Goal: Information Seeking & Learning: Check status

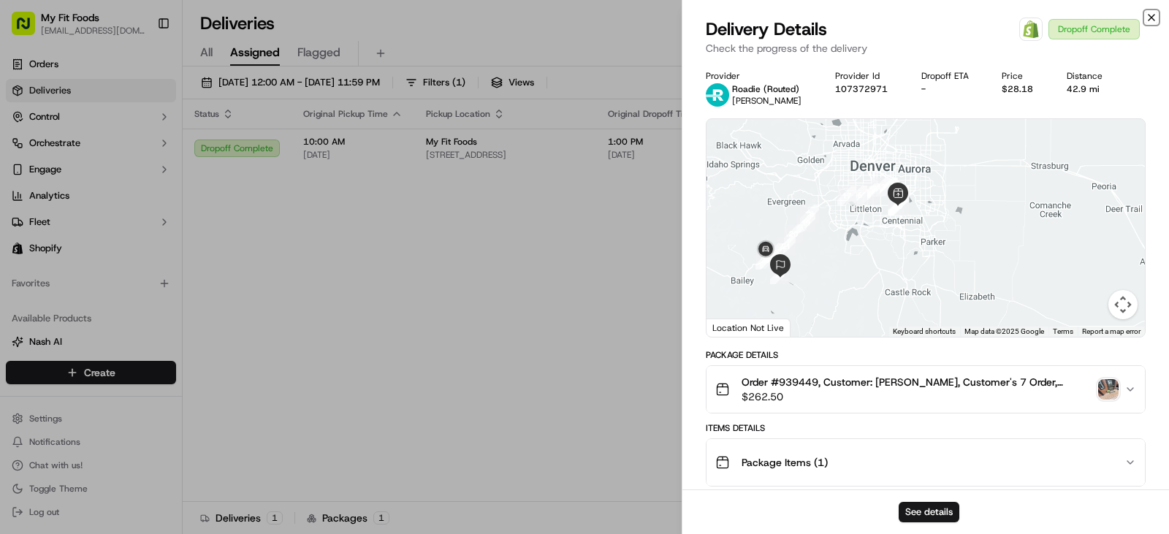
click at [1151, 16] on icon "button" at bounding box center [1152, 18] width 12 height 12
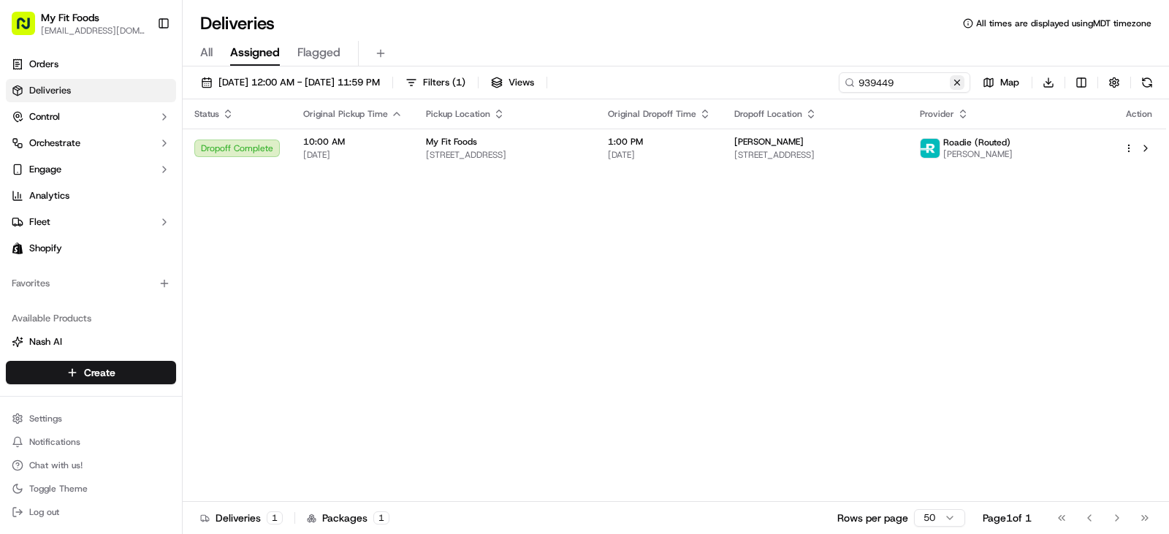
click at [956, 83] on button at bounding box center [957, 82] width 15 height 15
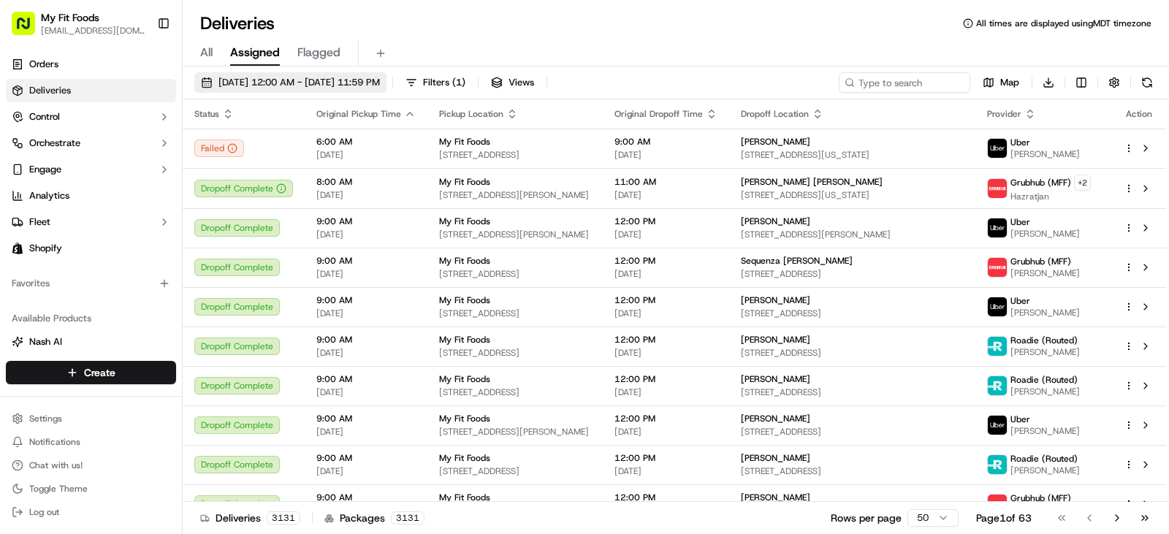
click at [370, 75] on button "[DATE] 12:00 AM - [DATE] 11:59 PM" at bounding box center [290, 82] width 192 height 20
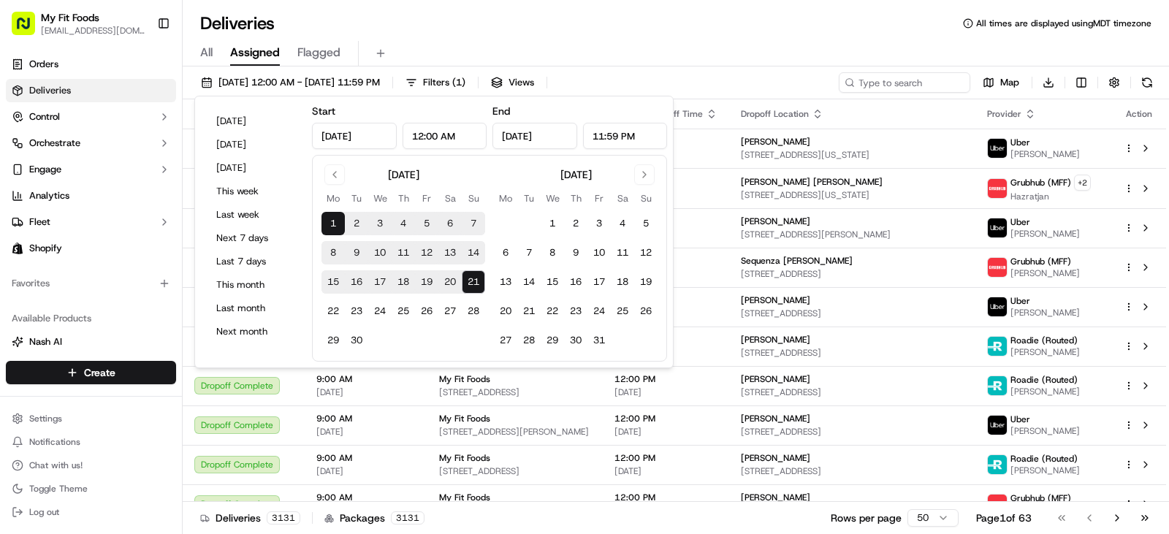
click at [476, 285] on button "21" at bounding box center [473, 281] width 23 height 23
type input "[DATE]"
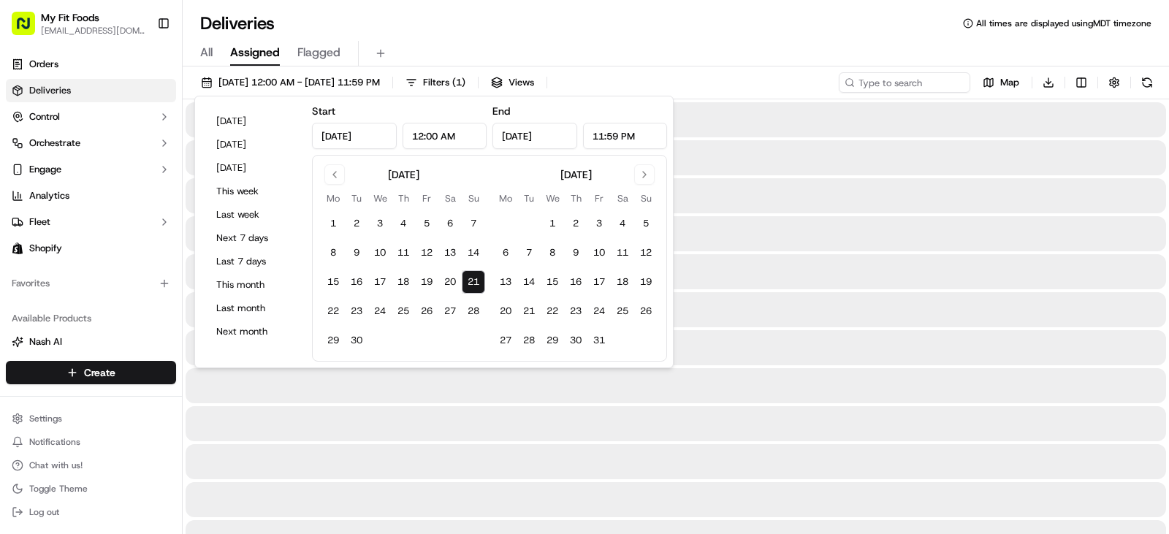
click at [575, 37] on div "All Assigned Flagged" at bounding box center [676, 50] width 987 height 31
click at [472, 283] on button "21" at bounding box center [473, 281] width 23 height 23
click at [462, 270] on button "21" at bounding box center [473, 281] width 23 height 23
click at [455, 50] on div "All Assigned Flagged" at bounding box center [676, 54] width 987 height 26
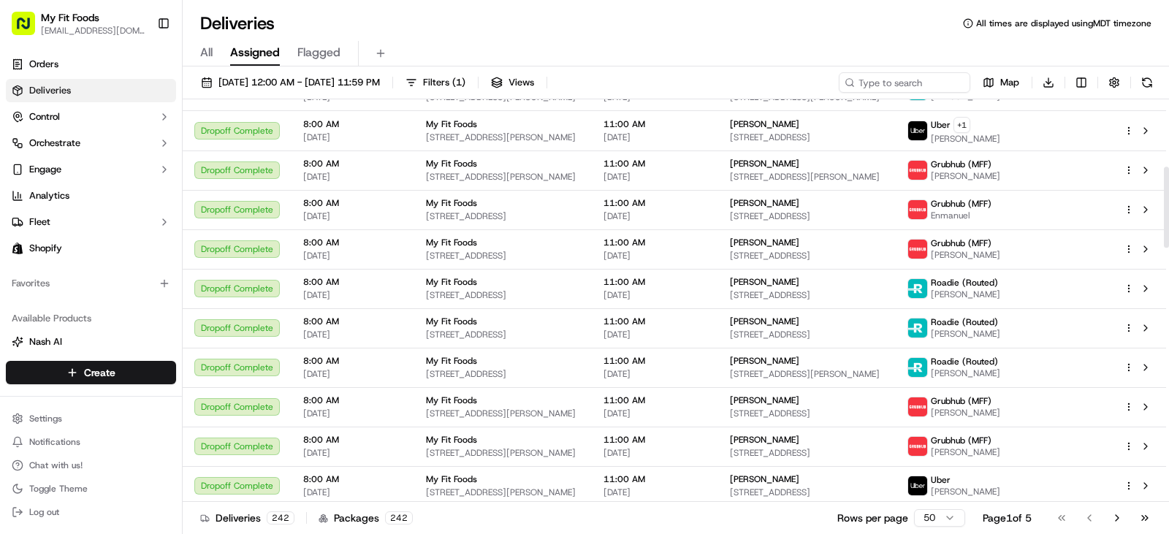
scroll to position [336, 0]
click at [135, 91] on link "Deliveries" at bounding box center [91, 90] width 170 height 23
click at [47, 67] on span "Orders" at bounding box center [43, 64] width 29 height 13
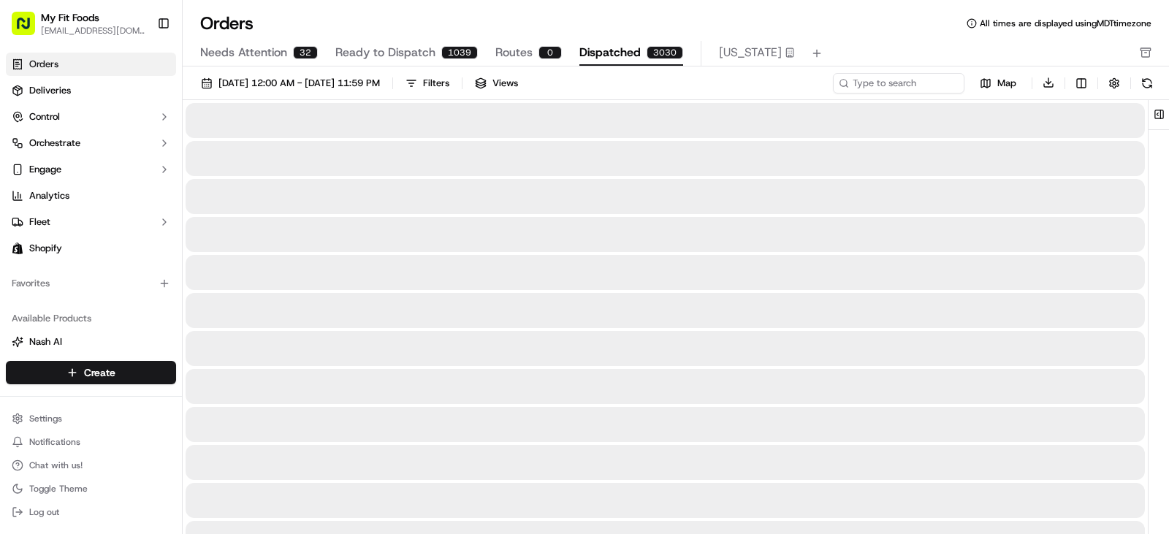
click at [604, 49] on span "Dispatched" at bounding box center [610, 53] width 61 height 18
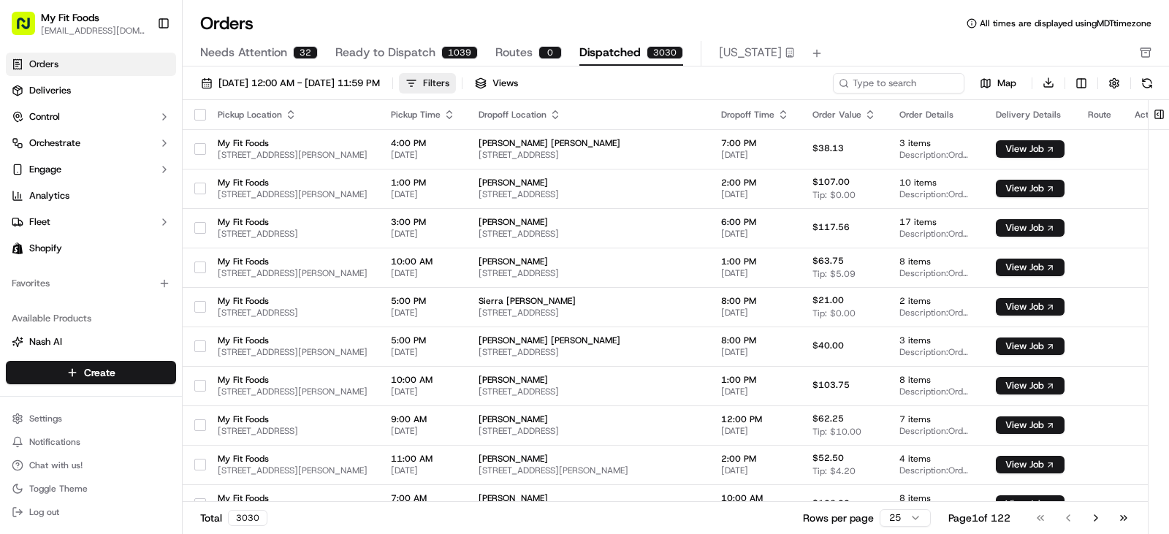
click at [449, 83] on div "Filters" at bounding box center [436, 83] width 26 height 13
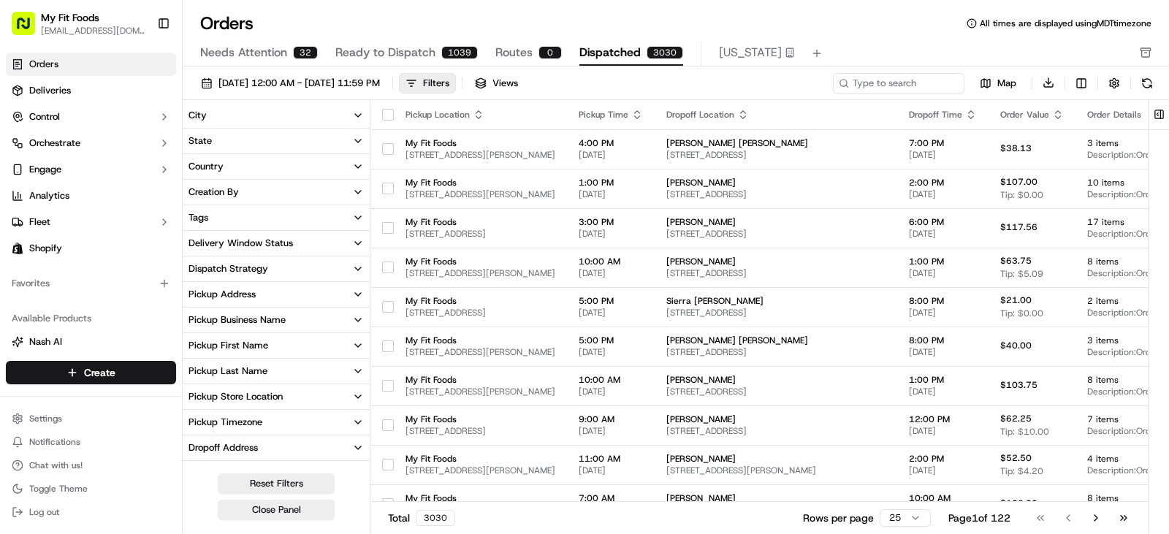
scroll to position [180, 0]
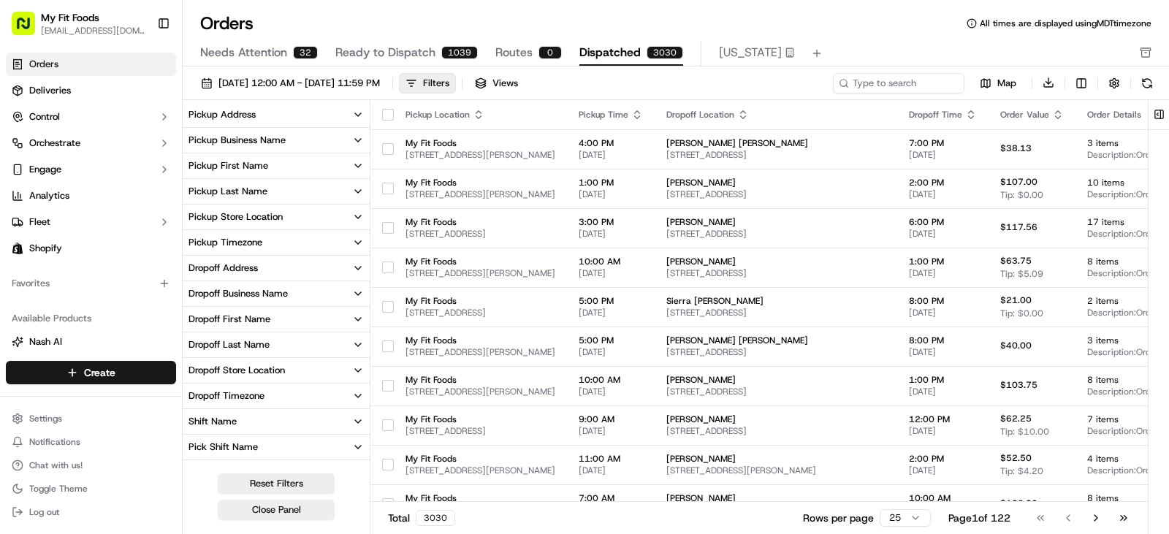
click at [359, 215] on icon "button" at bounding box center [358, 217] width 12 height 12
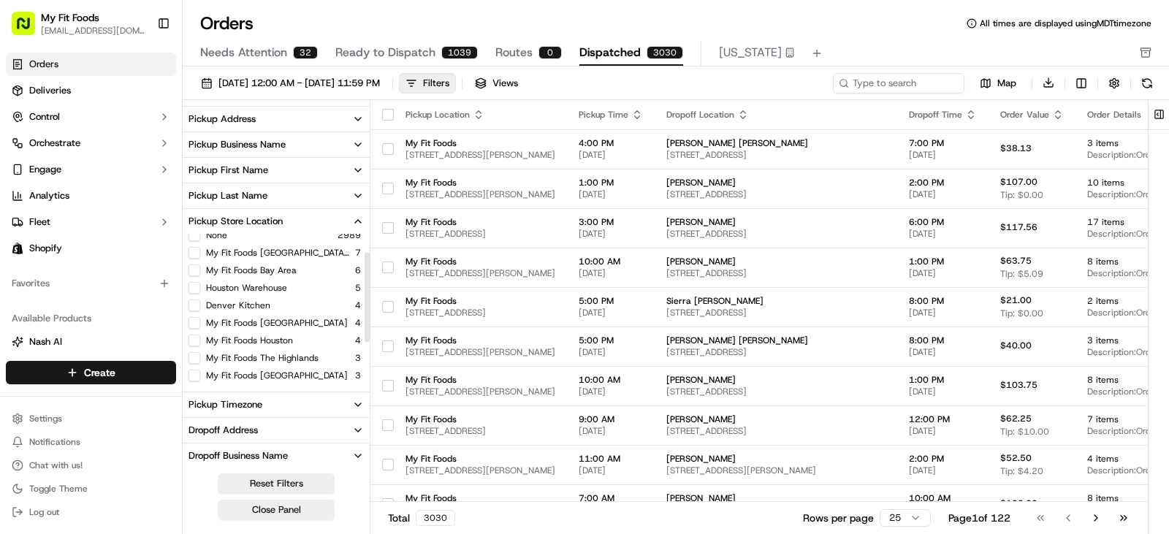
scroll to position [29, 0]
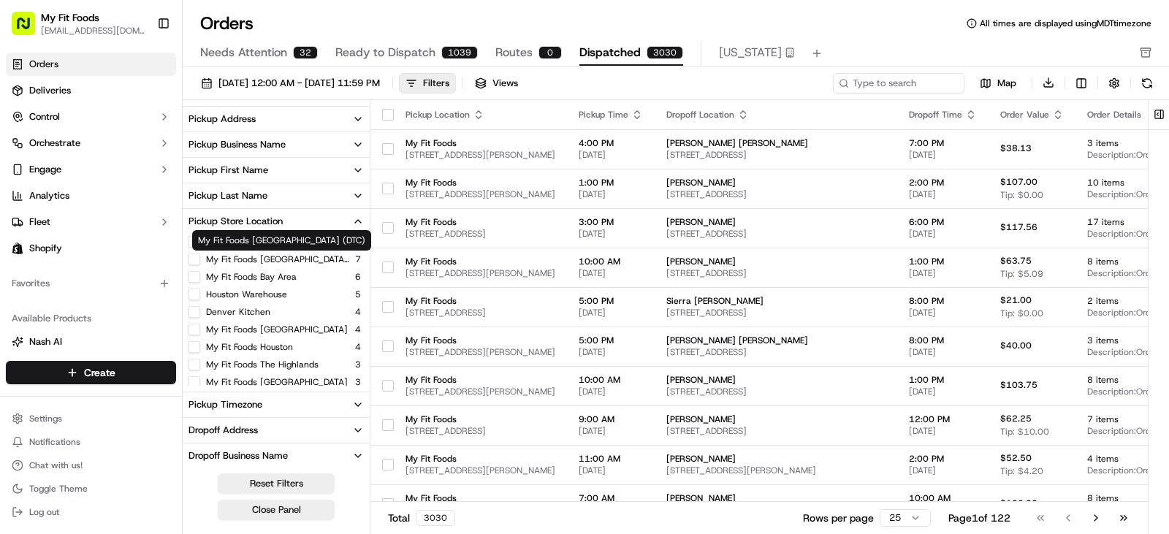
click at [313, 262] on label "My Fit Foods [GEOGRAPHIC_DATA] (DTC)" at bounding box center [277, 260] width 143 height 12
click at [200, 262] on button "My Fit Foods [GEOGRAPHIC_DATA] (DTC)" at bounding box center [195, 260] width 12 height 12
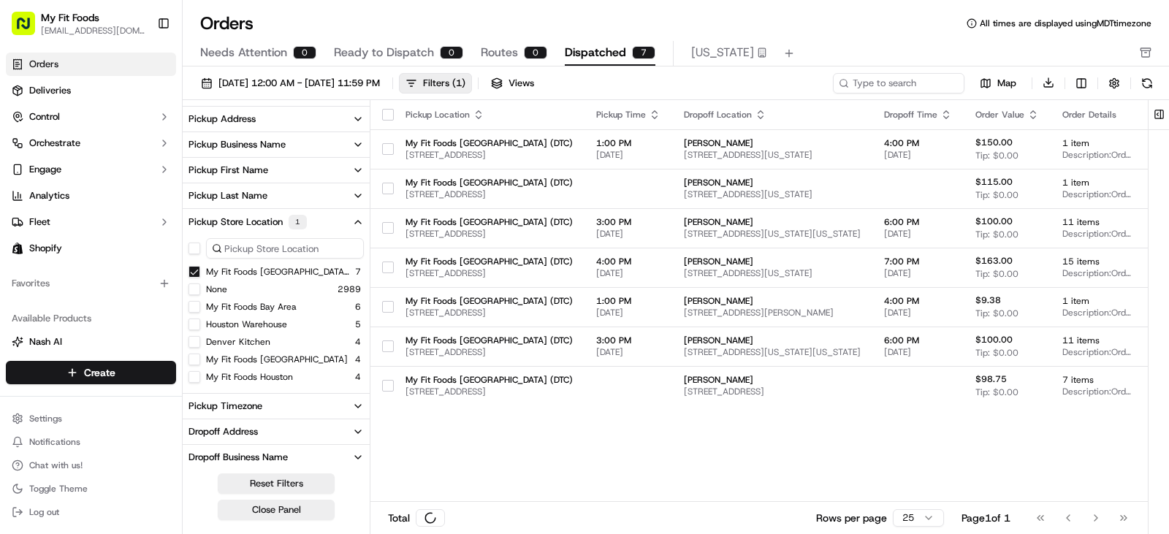
click at [398, 50] on span "Ready to Dispatch" at bounding box center [384, 53] width 100 height 18
